Goal: Complete application form

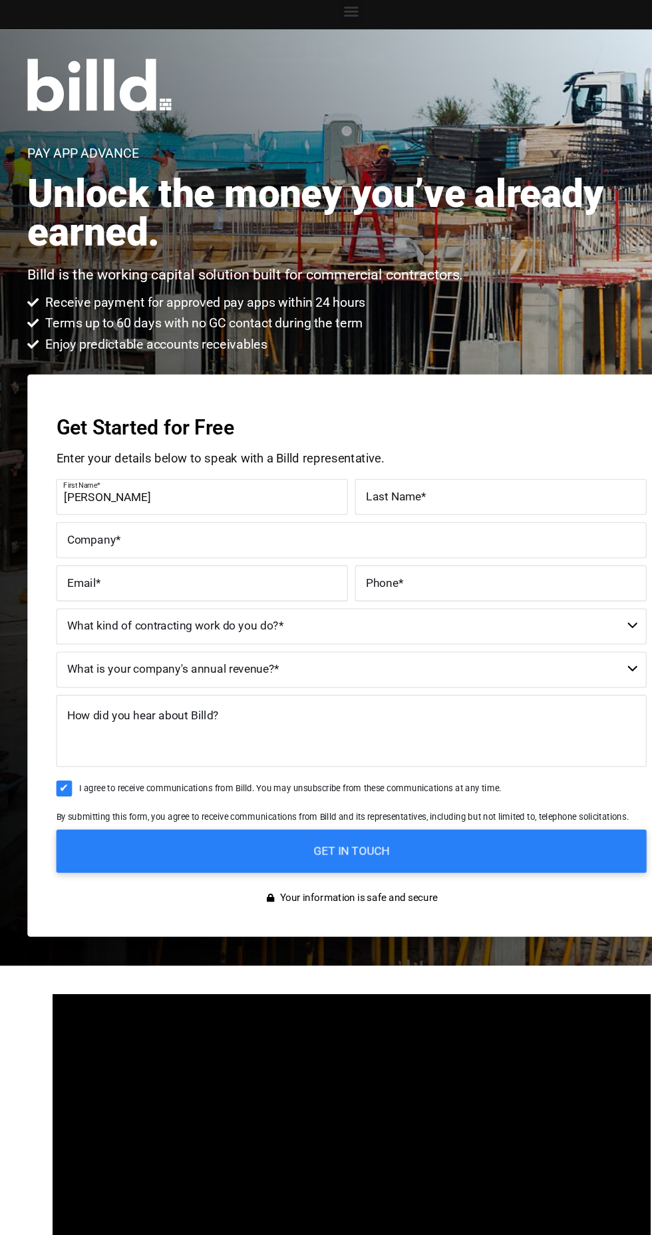
type input "[PERSON_NAME]"
type input "(714) 819-8532"
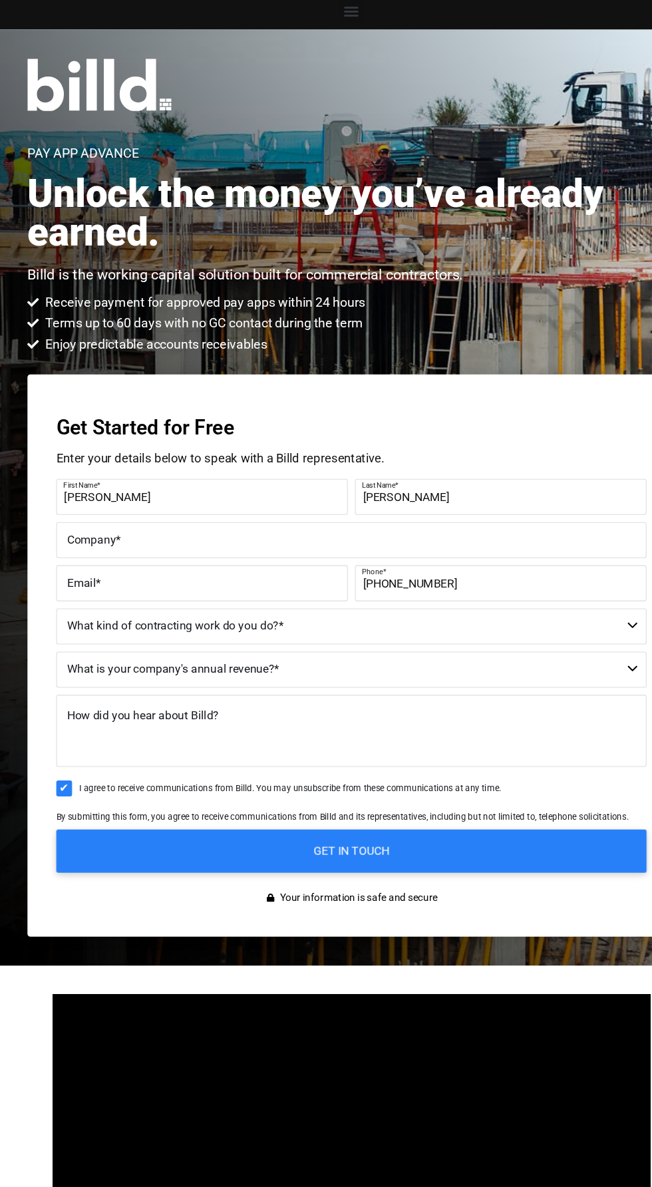
click at [86, 500] on span "Company" at bounding box center [85, 500] width 45 height 13
click at [86, 500] on input "Company *" at bounding box center [325, 500] width 545 height 33
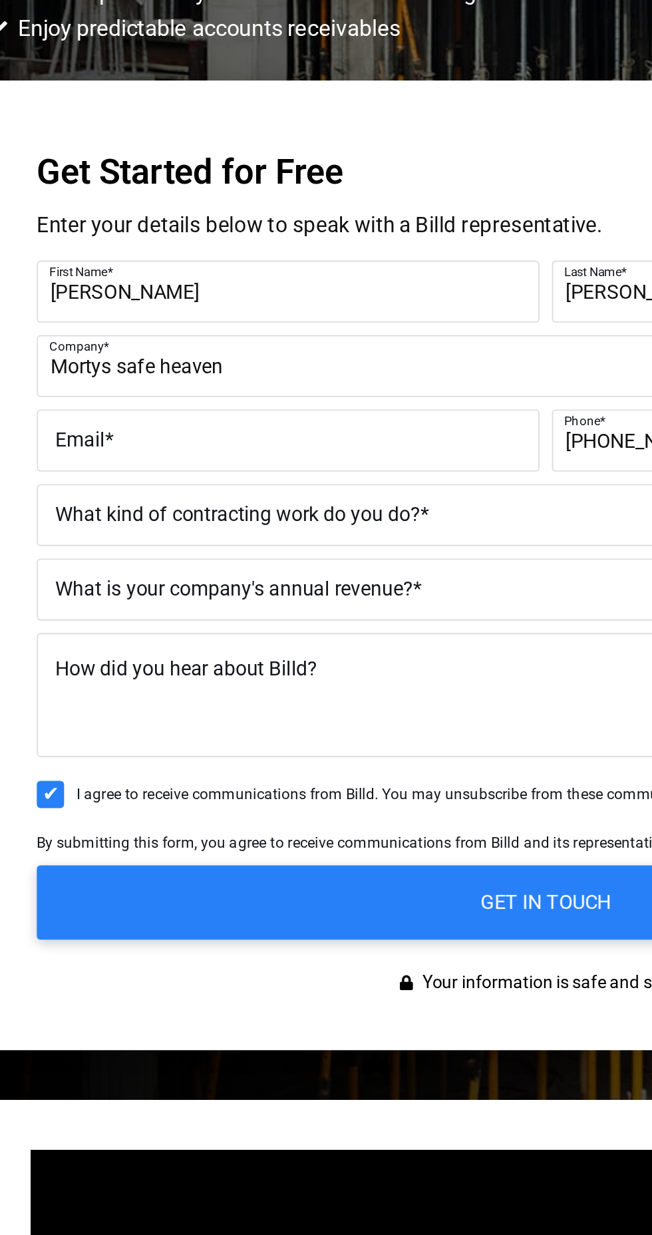
type input "Mortys safe heaven"
click at [284, 536] on label "Email *" at bounding box center [187, 540] width 249 height 19
click at [284, 536] on input "Email *" at bounding box center [187, 539] width 269 height 33
type input "mortyssafeheaven@gmail.com"
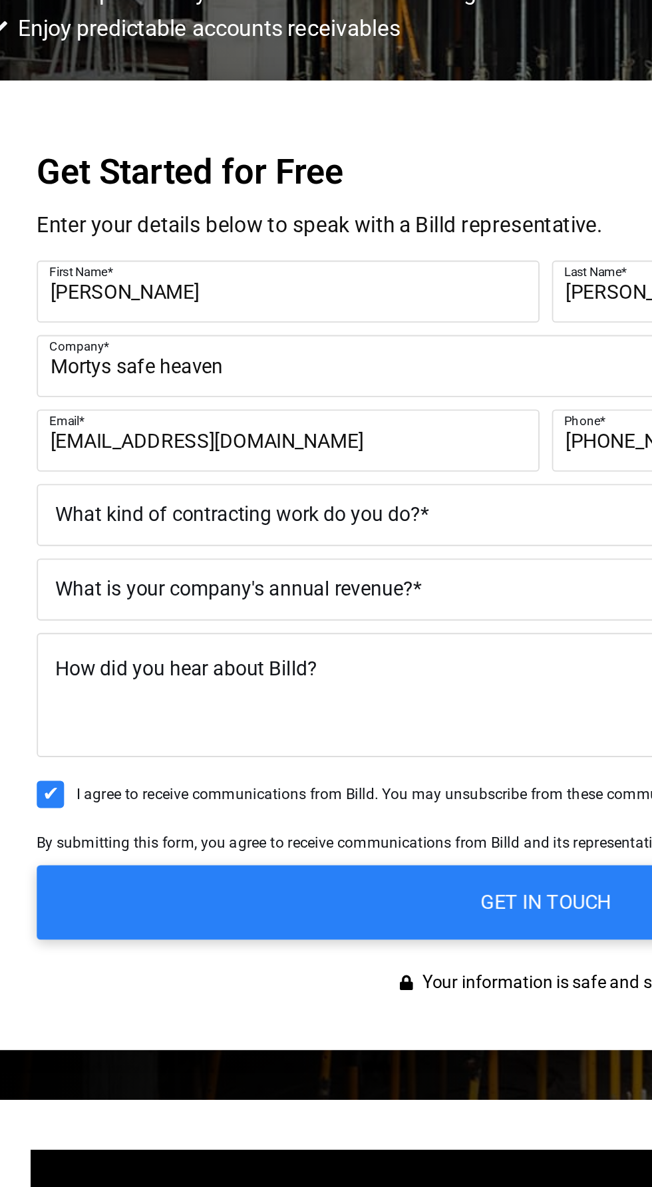
click at [82, 587] on select "Commercial Commercial and Residential Residential Not a Contractor" at bounding box center [325, 579] width 545 height 33
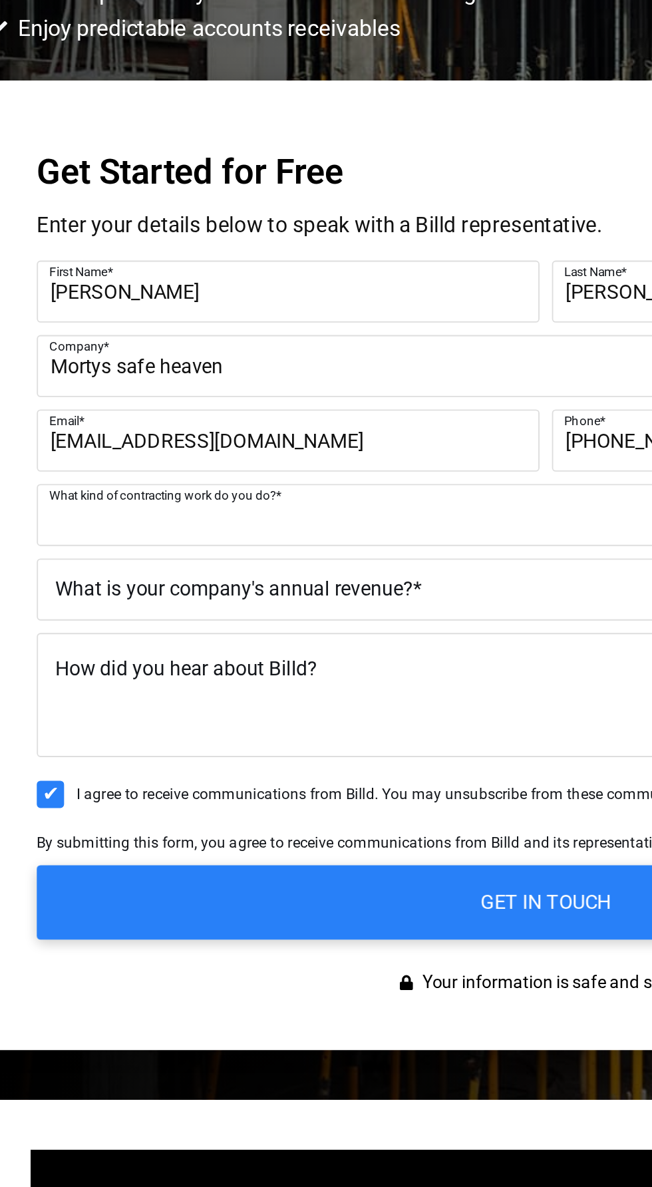
select select "Residential"
click at [53, 563] on select "Commercial Commercial and Residential Residential Not a Contractor" at bounding box center [325, 579] width 545 height 33
click at [69, 622] on select "$40M + $25M - $40M $8M - $25M $4M - $8M $2M - $4M $1M - $2M Less than $1M" at bounding box center [325, 619] width 545 height 33
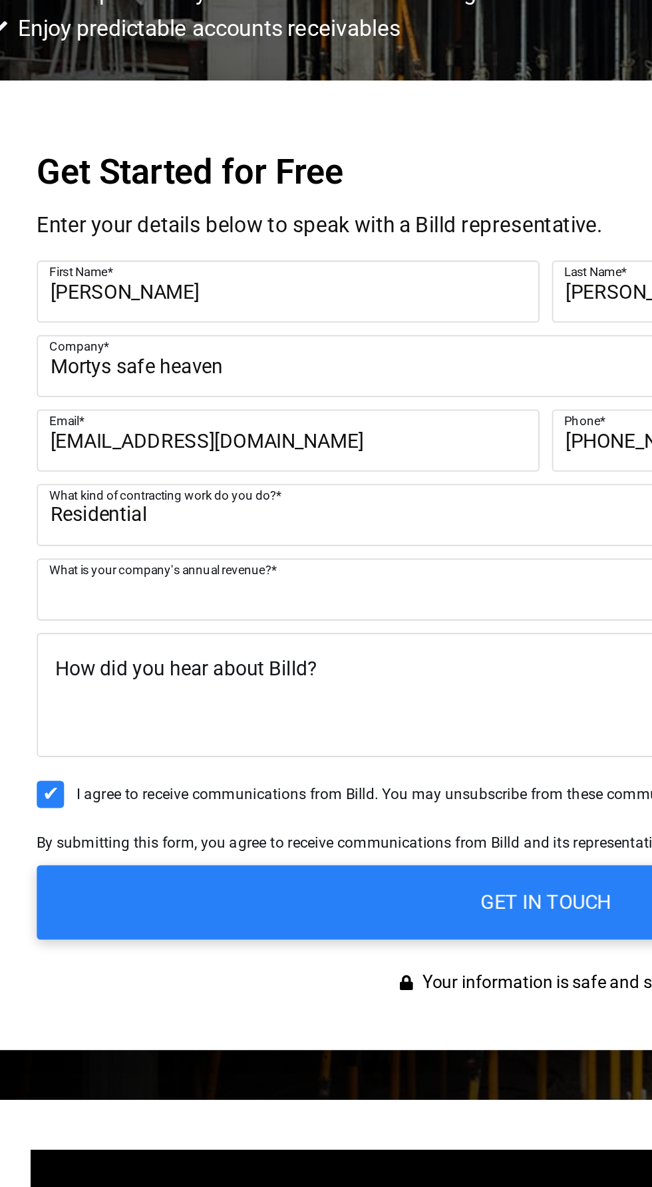
select select "Less than $1M"
click at [53, 603] on select "$40M + $25M - $40M $8M - $25M $4M - $8M $2M - $4M $1M - $2M Less than $1M" at bounding box center [325, 619] width 545 height 33
click at [85, 671] on label "How did you hear about Billd?" at bounding box center [133, 662] width 140 height 19
click at [85, 671] on textarea "How did you hear about Billd?" at bounding box center [325, 676] width 545 height 67
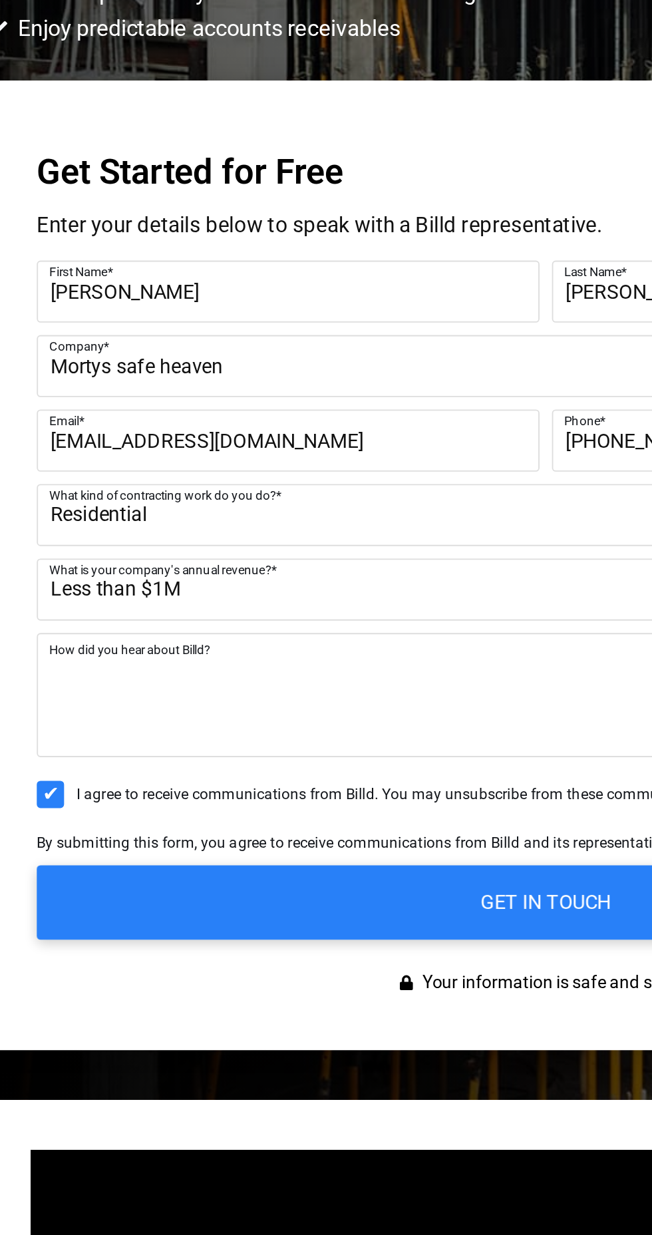
type textarea "K"
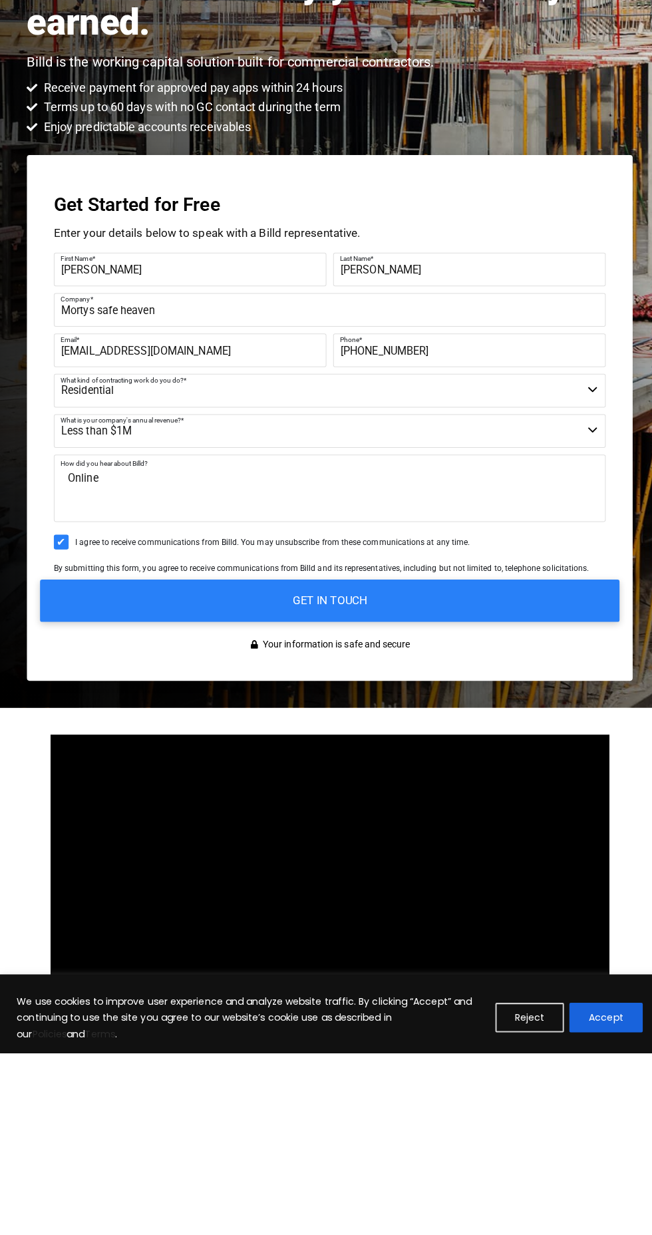
type textarea "Online"
click at [107, 806] on input "GET IN TOUCH" at bounding box center [326, 788] width 573 height 42
